Goal: Task Accomplishment & Management: Manage account settings

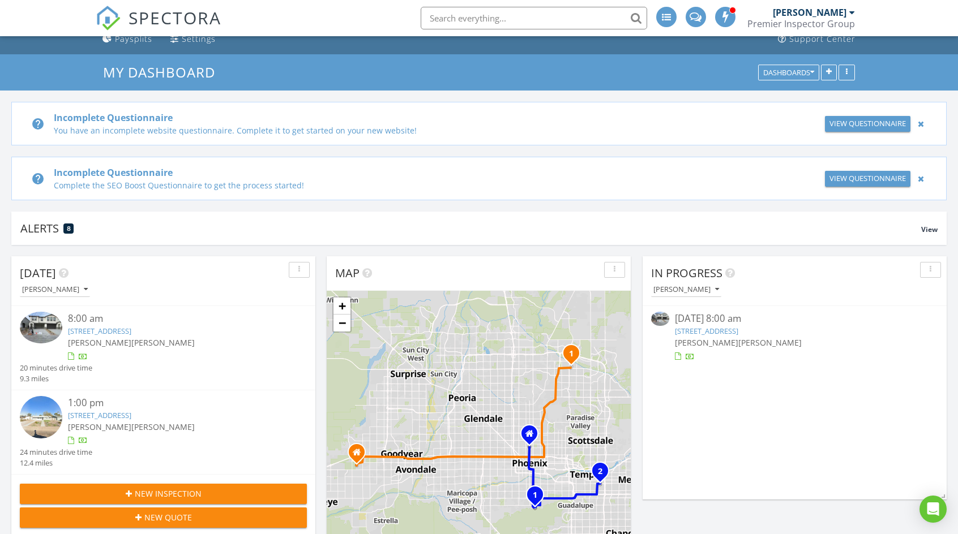
scroll to position [57, 0]
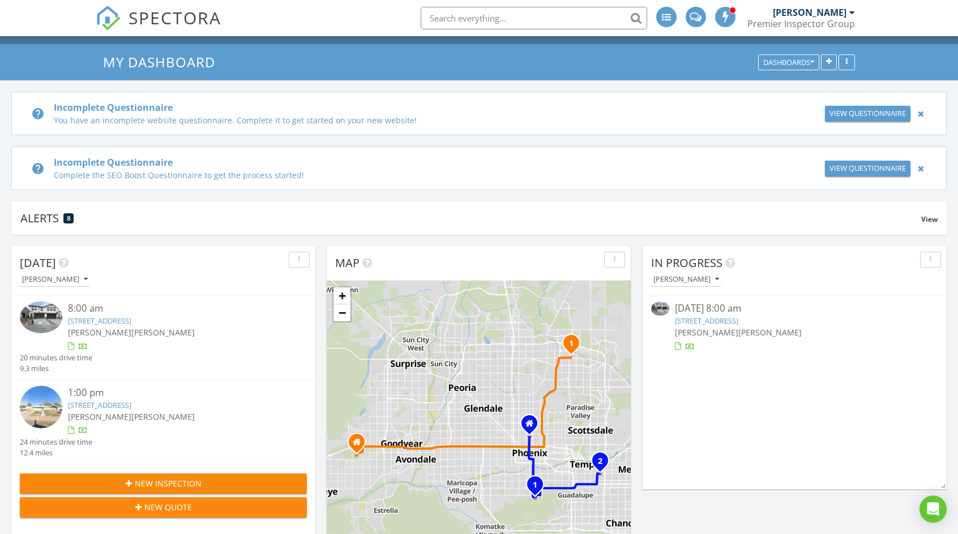
click at [738, 319] on link "1129 E Kachina Trl, Phoenix, AZ 85042" at bounding box center [706, 321] width 63 height 10
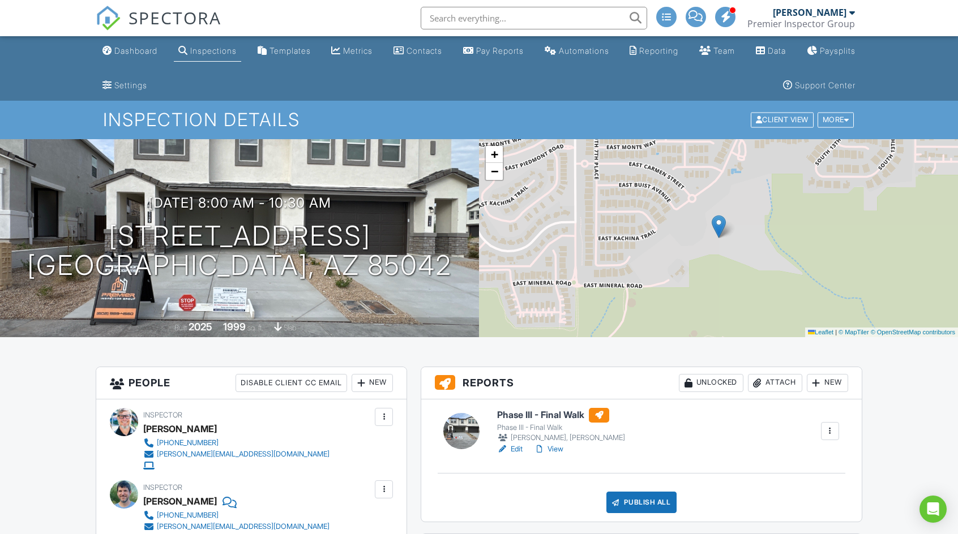
click at [517, 449] on link "Edit" at bounding box center [509, 449] width 25 height 11
click at [516, 451] on link "Edit" at bounding box center [509, 449] width 25 height 11
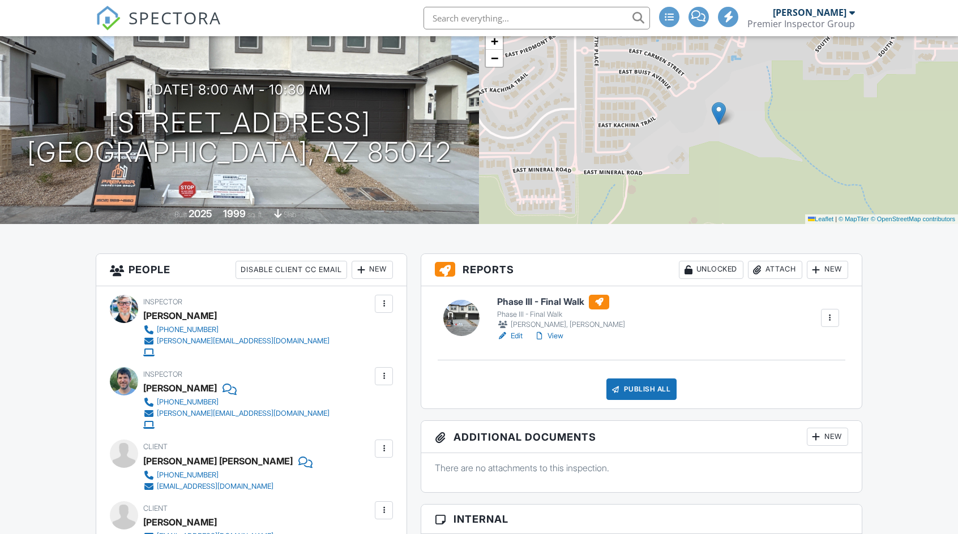
click at [646, 391] on div "Publish All" at bounding box center [641, 390] width 71 height 22
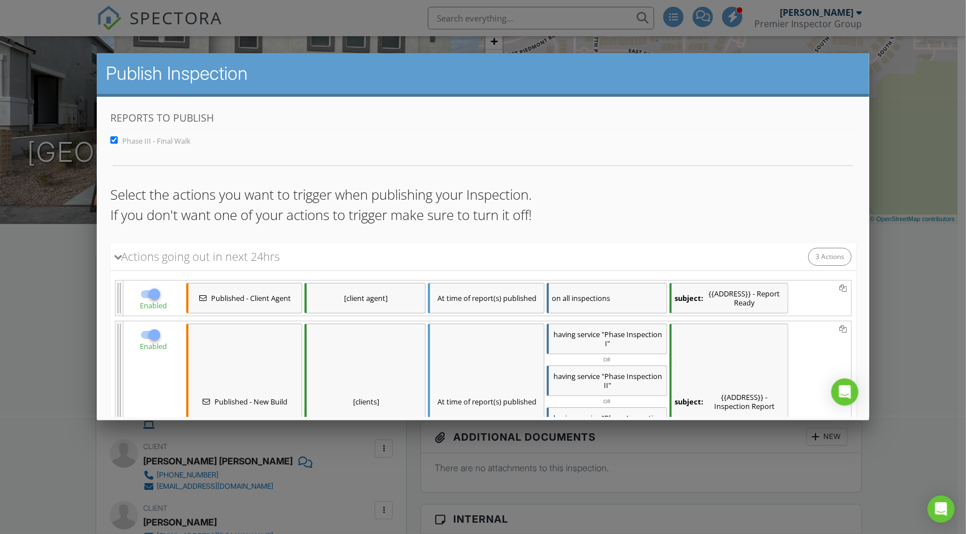
click at [494, 260] on div "Actions going out in next 24hrs 3 Actions" at bounding box center [483, 257] width 746 height 28
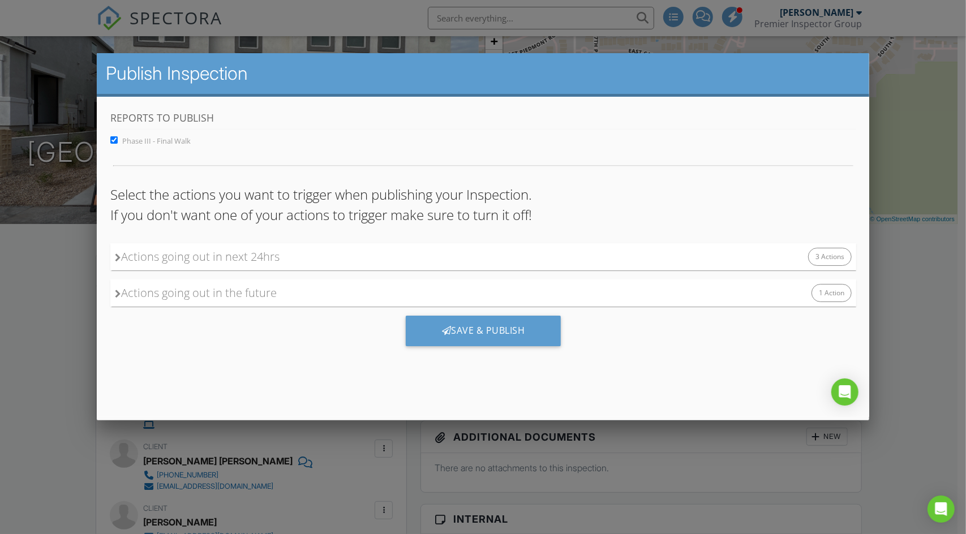
click at [524, 259] on div "Actions going out in next 24hrs 3 Actions" at bounding box center [483, 256] width 746 height 27
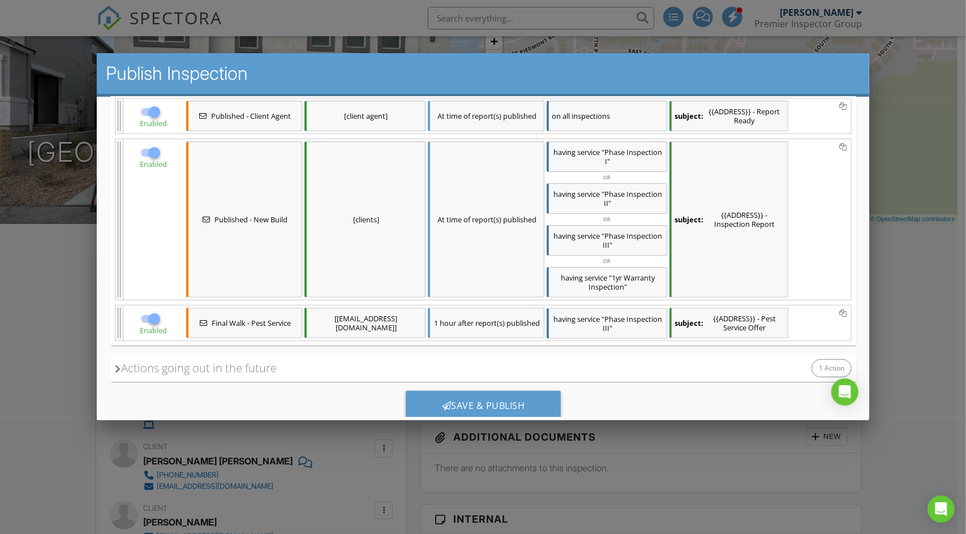
scroll to position [213, 0]
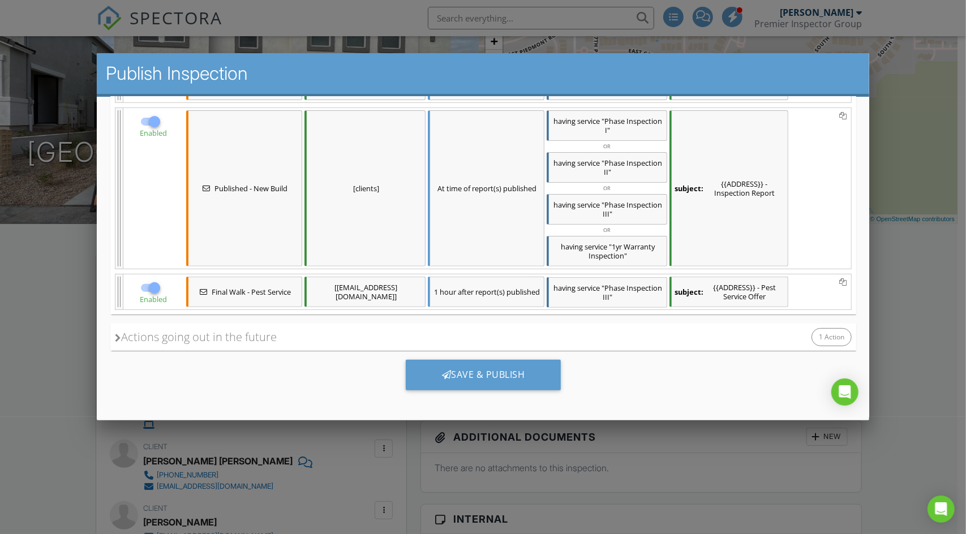
click at [464, 327] on div "Actions going out in the future 1 Action" at bounding box center [483, 337] width 746 height 27
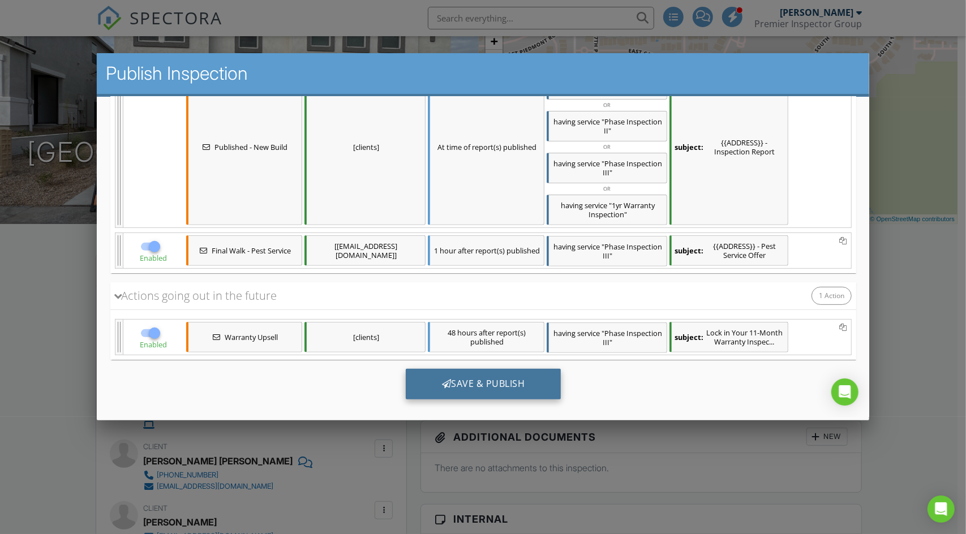
scroll to position [263, 0]
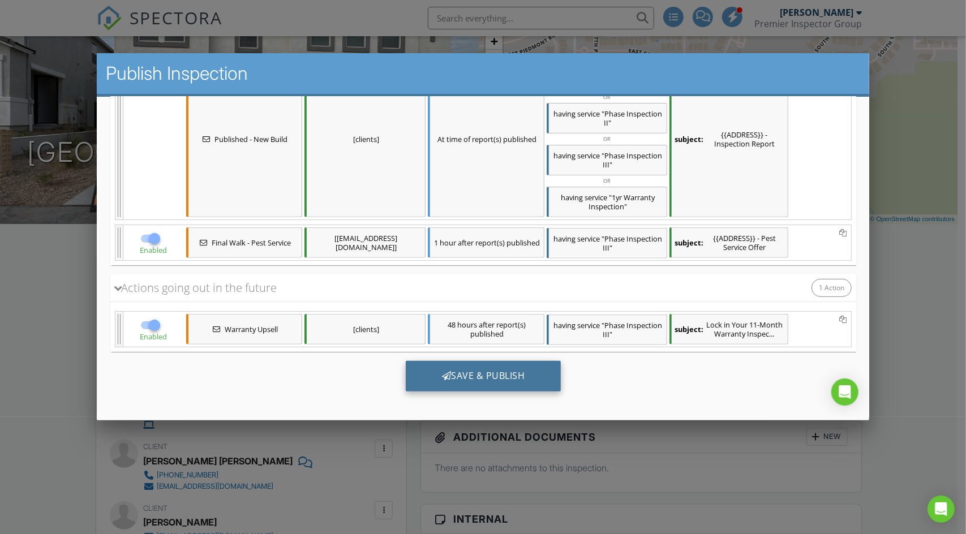
click at [500, 367] on div "Save & Publish" at bounding box center [483, 376] width 156 height 31
